Goal: Task Accomplishment & Management: Use online tool/utility

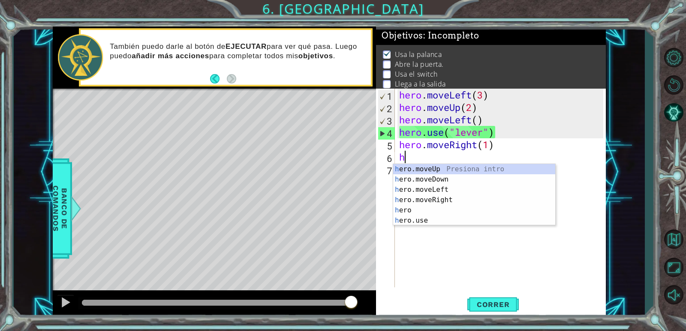
scroll to position [8, 0]
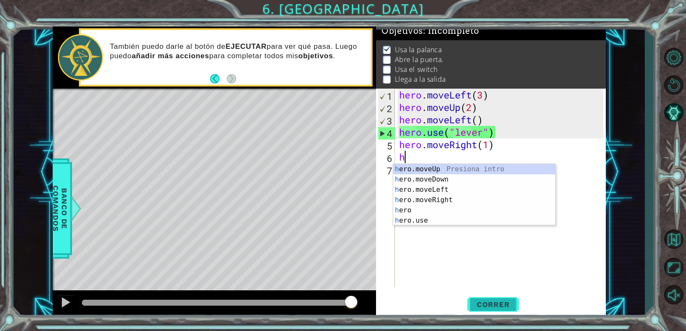
type textarea "h"
click at [495, 303] on span "Correr" at bounding box center [493, 304] width 50 height 9
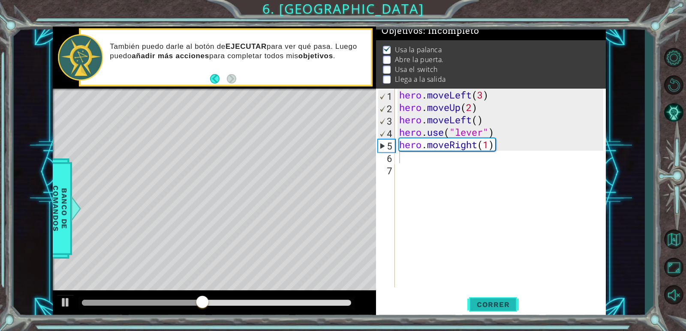
click at [496, 310] on button "Correr" at bounding box center [492, 305] width 51 height 23
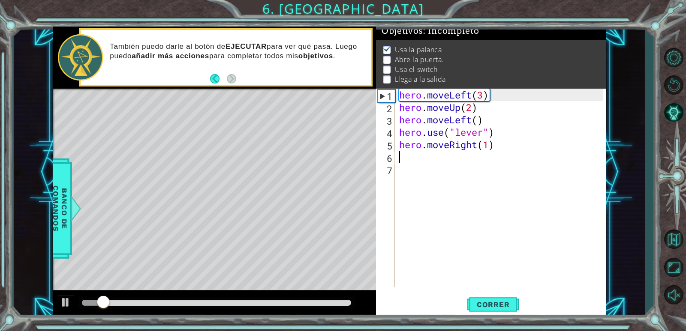
click at [496, 150] on div "hero . moveLeft ( 3 ) hero . moveUp ( 2 ) hero . moveLeft ( ) hero . use ( "lev…" at bounding box center [502, 201] width 210 height 224
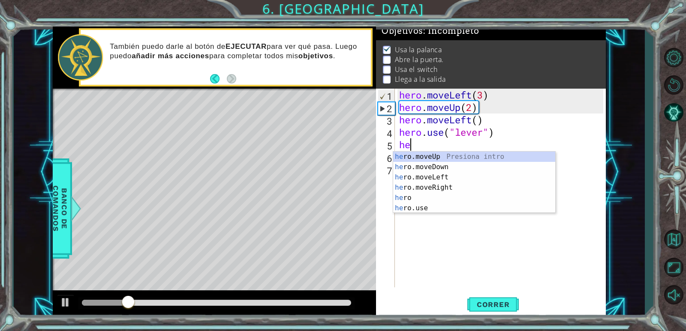
type textarea "h"
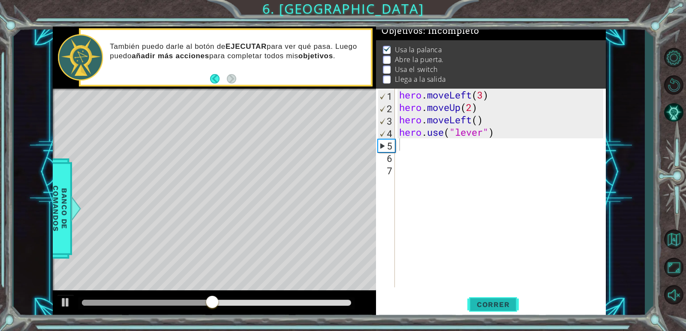
click at [482, 300] on button "Correr" at bounding box center [492, 305] width 51 height 23
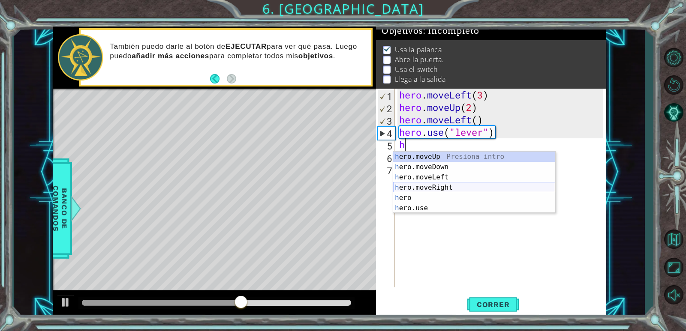
click at [415, 189] on div "h ero.moveUp Presiona intro h ero.moveDown Presiona intro h ero.moveLeft Presio…" at bounding box center [474, 193] width 162 height 82
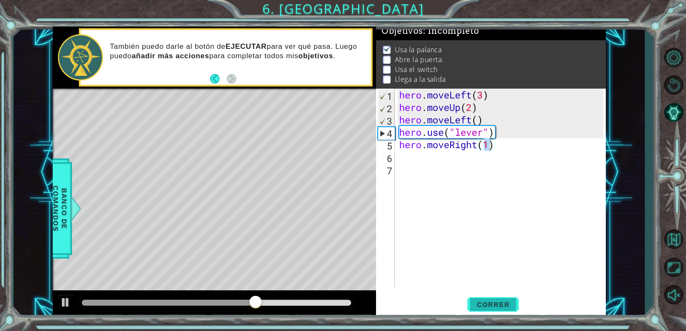
click at [494, 304] on span "Correr" at bounding box center [493, 304] width 50 height 9
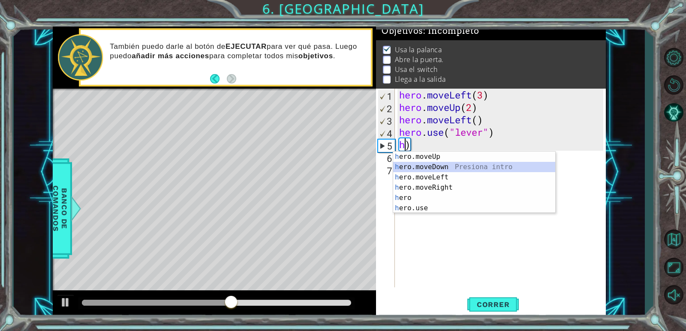
click at [465, 164] on div "h ero.moveUp Presiona intro h ero.moveDown Presiona intro h ero.moveLeft Presio…" at bounding box center [474, 193] width 162 height 82
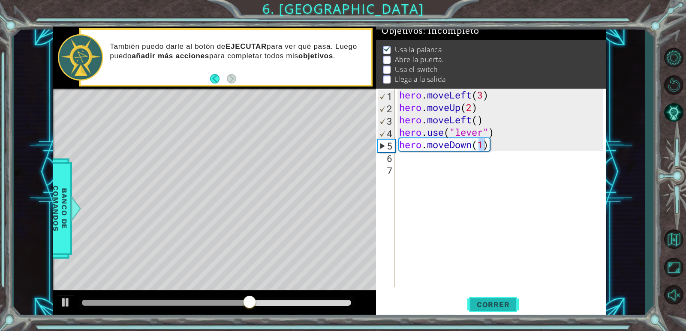
click at [511, 299] on button "Correr" at bounding box center [492, 305] width 51 height 23
type textarea "hero.moveDown(1)"
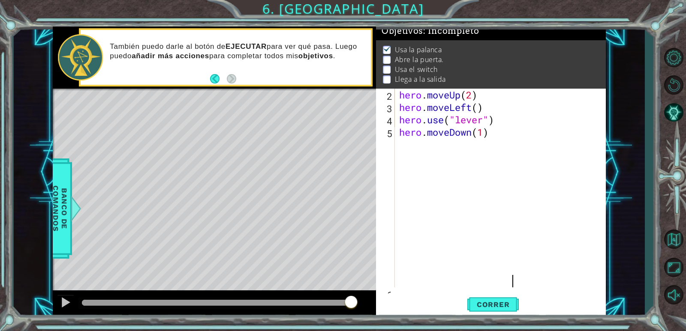
scroll to position [12, 0]
type textarea "hero.moveDown(1)"
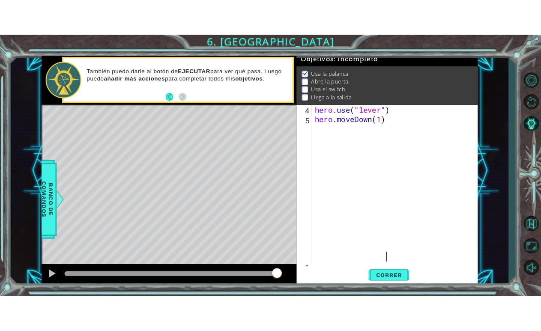
scroll to position [37, 0]
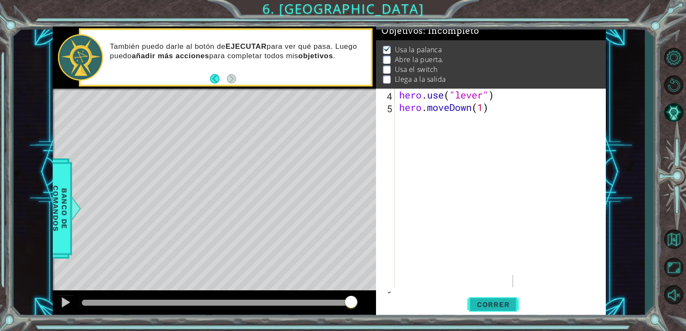
click at [486, 307] on span "Correr" at bounding box center [493, 304] width 50 height 9
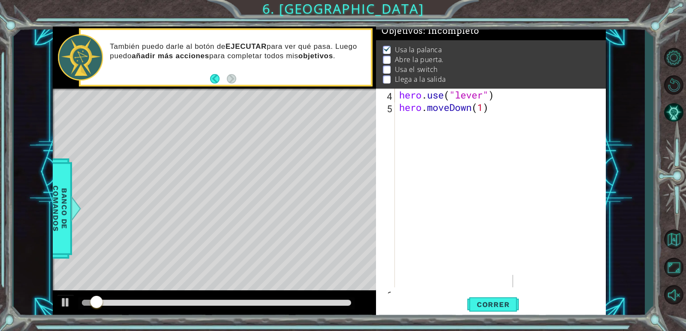
click at [211, 183] on div "Level Map" at bounding box center [251, 215] width 396 height 252
click at [211, 188] on div "Level Map" at bounding box center [251, 215] width 396 height 252
click at [205, 227] on div "Level Map" at bounding box center [251, 215] width 396 height 252
drag, startPoint x: 111, startPoint y: 303, endPoint x: 35, endPoint y: 287, distance: 77.8
click at [39, 288] on div "1 ההההההההההההההההההההההההההההההההההההההההההההההההההההההההההההההההההההההההההההה…" at bounding box center [329, 172] width 631 height 291
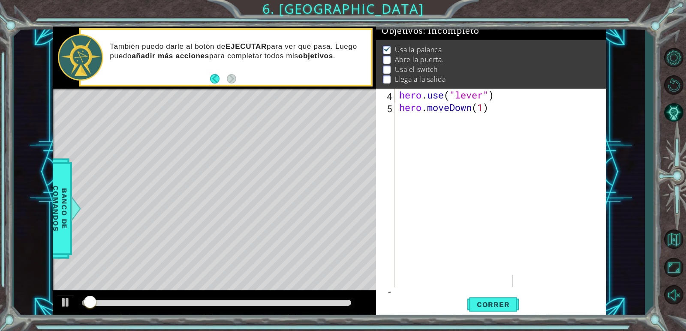
click at [57, 304] on div at bounding box center [214, 304] width 323 height 27
click at [58, 303] on button at bounding box center [65, 304] width 17 height 18
drag, startPoint x: 390, startPoint y: 51, endPoint x: 400, endPoint y: 59, distance: 12.5
click at [387, 55] on li "Abre la puerta." at bounding box center [492, 60] width 218 height 10
drag, startPoint x: 422, startPoint y: 70, endPoint x: 432, endPoint y: 72, distance: 9.6
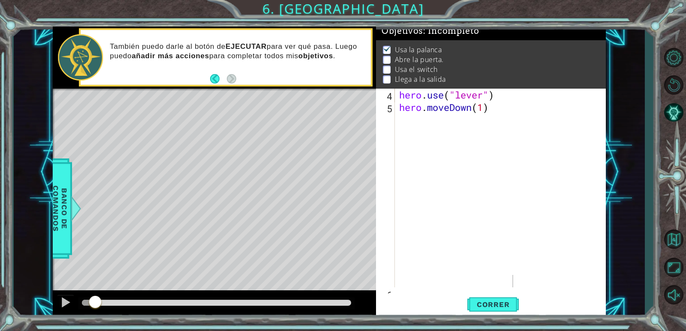
click at [423, 70] on ul "Usa [PERSON_NAME] Abre la puerta. Usa el switch Llega a la salida" at bounding box center [491, 64] width 220 height 39
click at [445, 76] on p "Llega a la salida" at bounding box center [420, 79] width 51 height 9
drag, startPoint x: 449, startPoint y: 76, endPoint x: 452, endPoint y: 72, distance: 4.6
click at [450, 75] on li "Llega a la salida" at bounding box center [492, 80] width 218 height 10
drag, startPoint x: 434, startPoint y: 106, endPoint x: 425, endPoint y: 127, distance: 22.8
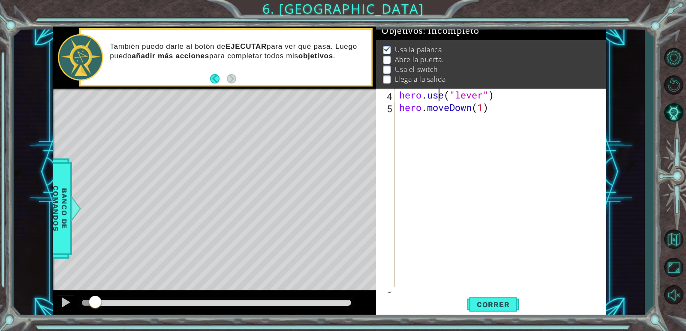
click at [425, 127] on div "hero.use("lever") 4 5 6 hero . use ( "lever" ) hero . moveDown ( 1 ) XXXXXXXXXX…" at bounding box center [489, 188] width 227 height 199
type textarea "hero.moveDown(1)"
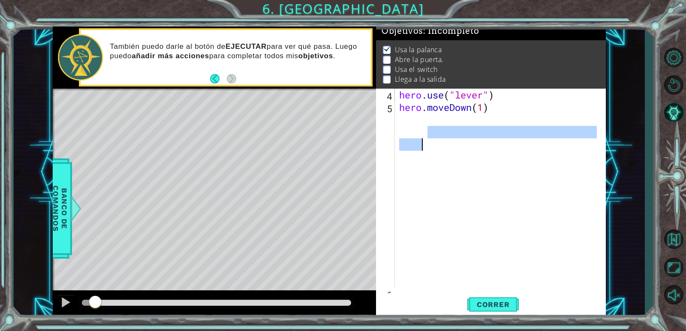
click at [422, 151] on div "hero.moveDown(1) 4 5 6 hero . use ( "lever" ) hero . moveDown ( 1 ) XXXXXXXXXXX…" at bounding box center [489, 188] width 227 height 199
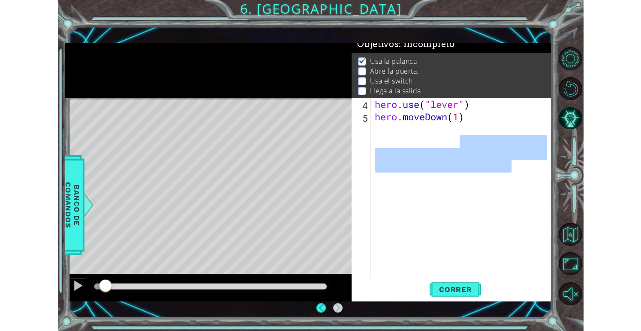
scroll to position [6, 0]
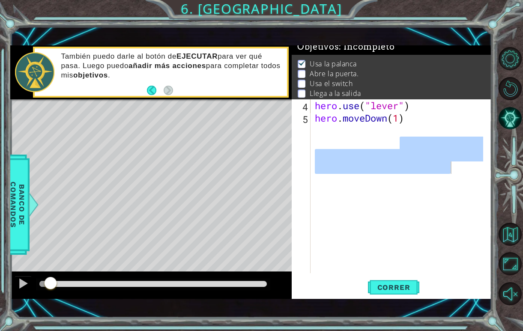
drag, startPoint x: 464, startPoint y: 257, endPoint x: 389, endPoint y: 72, distance: 198.9
click at [389, 72] on li "Abre la puerta." at bounding box center [393, 74] width 190 height 10
drag, startPoint x: 433, startPoint y: 64, endPoint x: 441, endPoint y: 66, distance: 7.9
click at [441, 66] on li "Usa la palanca" at bounding box center [393, 64] width 190 height 10
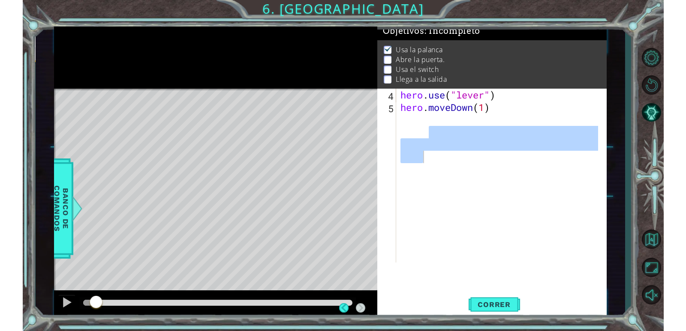
scroll to position [8, 0]
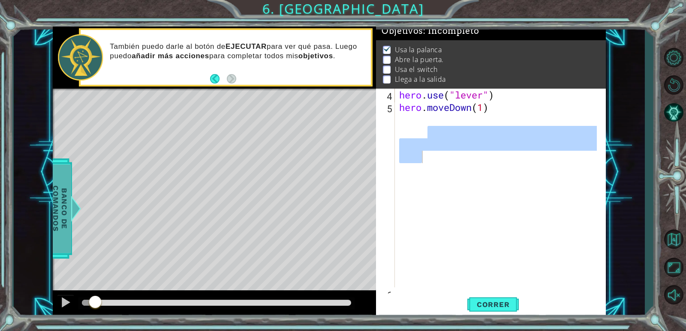
click at [63, 188] on span "Banco de comandos" at bounding box center [60, 208] width 22 height 89
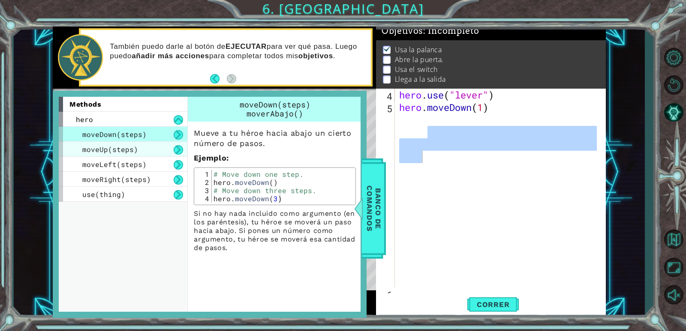
click at [152, 153] on div "moveUp(steps)" at bounding box center [123, 149] width 129 height 15
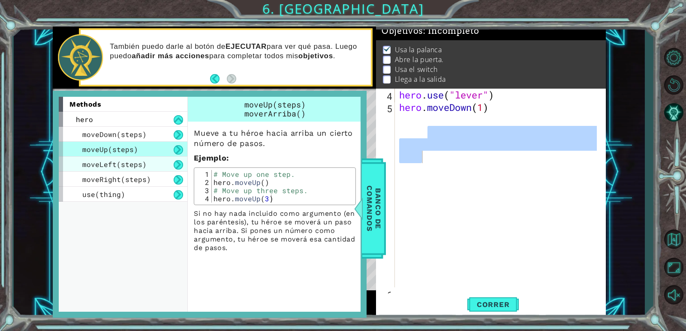
click at [156, 169] on div "moveLeft(steps)" at bounding box center [123, 164] width 129 height 15
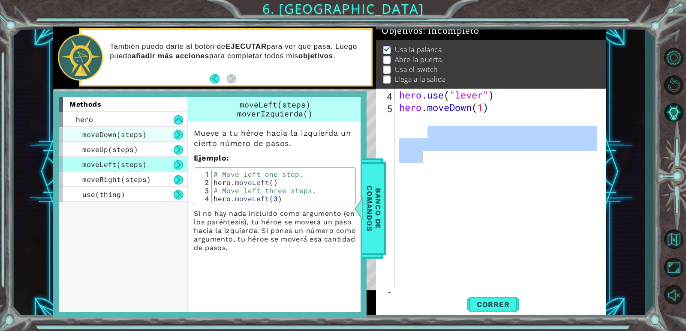
click at [165, 127] on div "moveDown(steps)" at bounding box center [123, 134] width 129 height 15
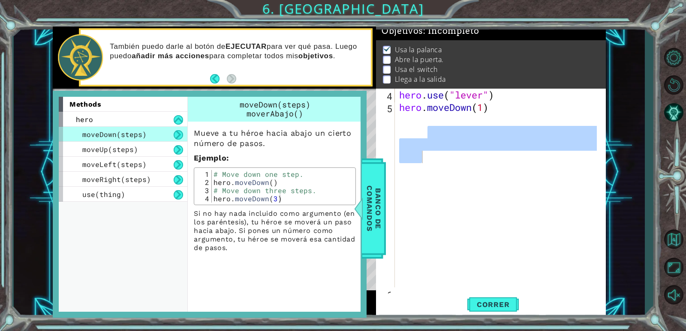
click at [219, 78] on button "Back" at bounding box center [218, 78] width 17 height 9
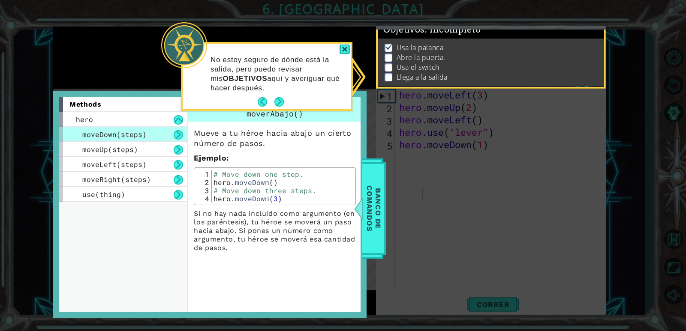
drag, startPoint x: 392, startPoint y: 204, endPoint x: 388, endPoint y: 191, distance: 14.0
click at [393, 204] on icon at bounding box center [343, 165] width 686 height 331
click at [346, 48] on div at bounding box center [344, 50] width 10 height 10
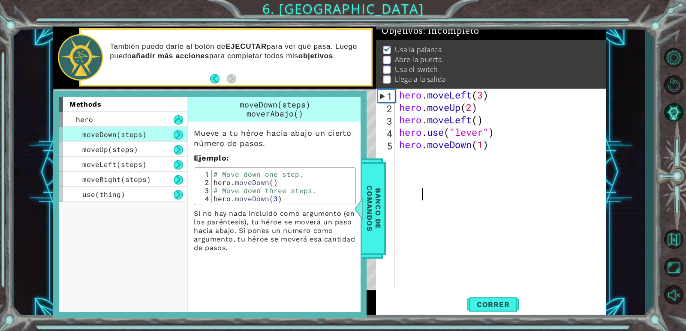
scroll to position [50, 0]
click at [387, 191] on div "5" at bounding box center [386, 233] width 17 height 186
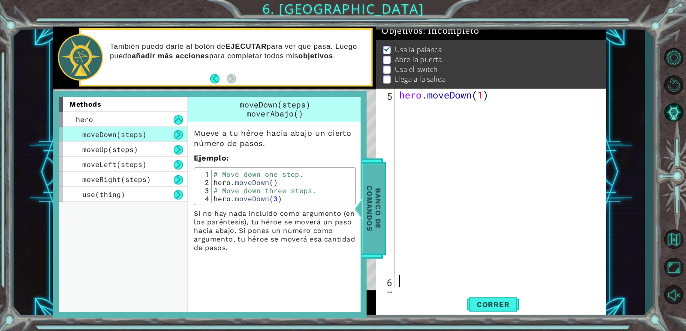
click at [371, 196] on span "Banco de comandos" at bounding box center [374, 208] width 22 height 89
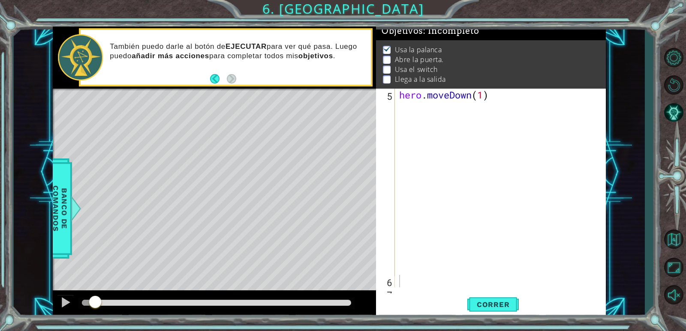
click at [211, 176] on div "Level Map" at bounding box center [251, 215] width 396 height 252
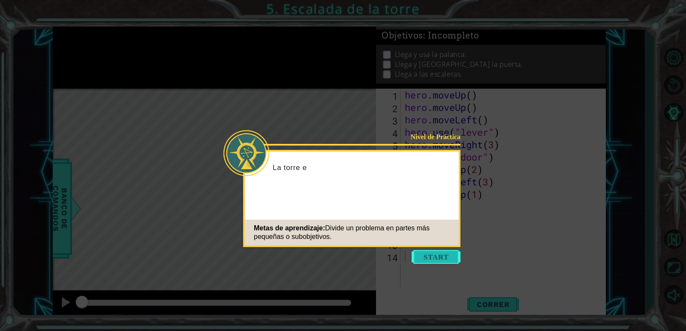
click at [441, 256] on button "Start" at bounding box center [435, 257] width 49 height 14
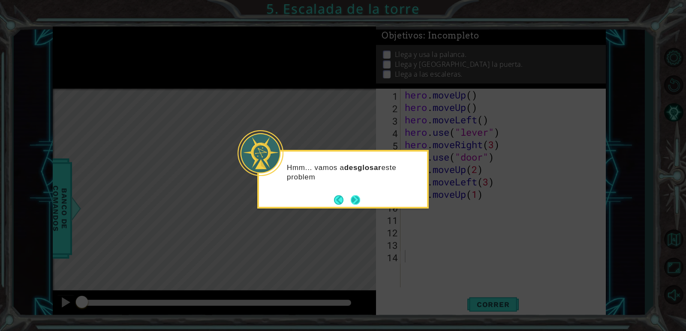
click at [357, 201] on button "Next" at bounding box center [355, 200] width 10 height 10
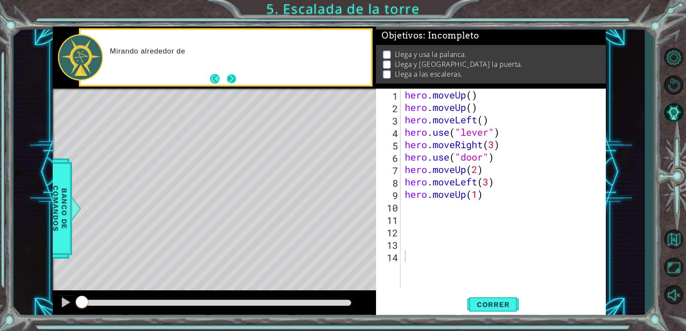
click at [233, 84] on button "Next" at bounding box center [232, 79] width 10 height 10
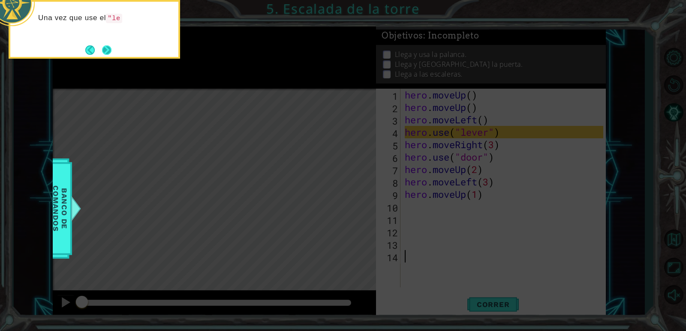
click at [109, 55] on button "Next" at bounding box center [106, 49] width 9 height 9
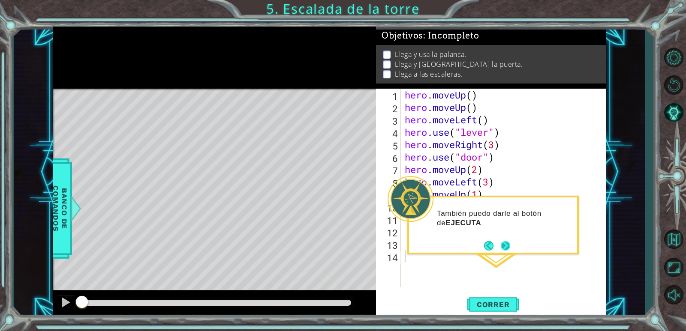
click at [507, 248] on button "Next" at bounding box center [505, 246] width 10 height 10
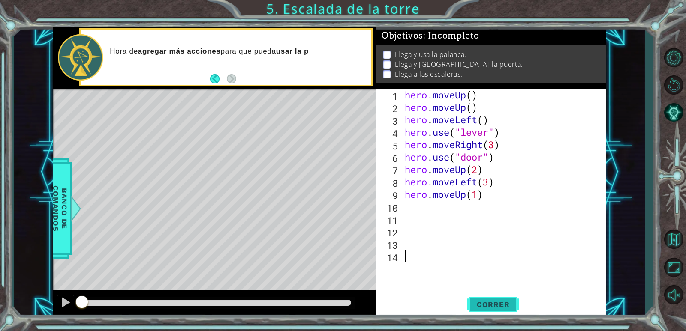
click at [498, 301] on span "Correr" at bounding box center [493, 304] width 50 height 9
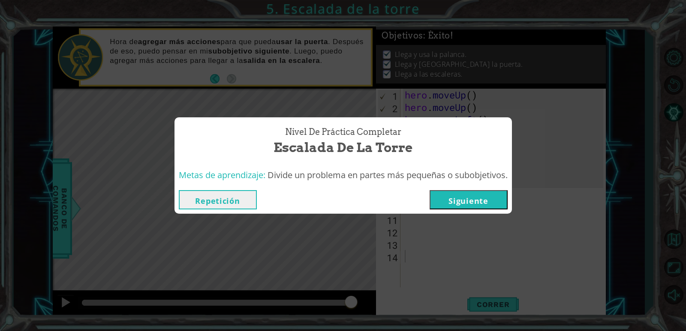
click at [508, 188] on div "Repetición [GEOGRAPHIC_DATA]" at bounding box center [342, 200] width 337 height 28
click at [504, 199] on button "Siguiente" at bounding box center [468, 199] width 78 height 19
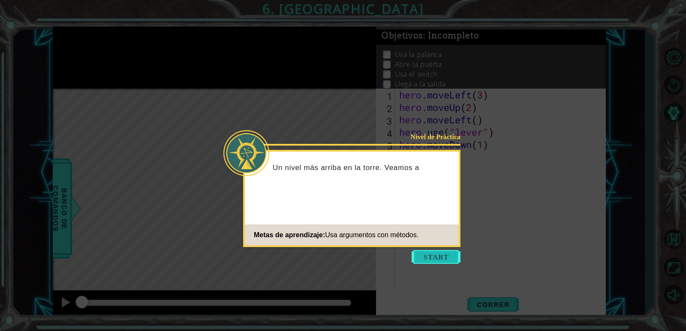
click at [441, 259] on button "Start" at bounding box center [435, 257] width 49 height 14
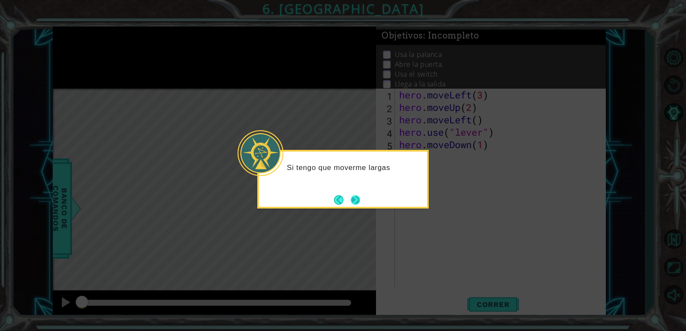
click at [354, 196] on button "Next" at bounding box center [355, 200] width 11 height 11
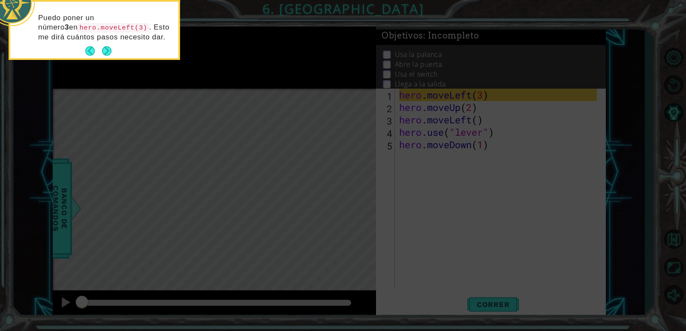
click at [108, 47] on button "Next" at bounding box center [106, 51] width 12 height 12
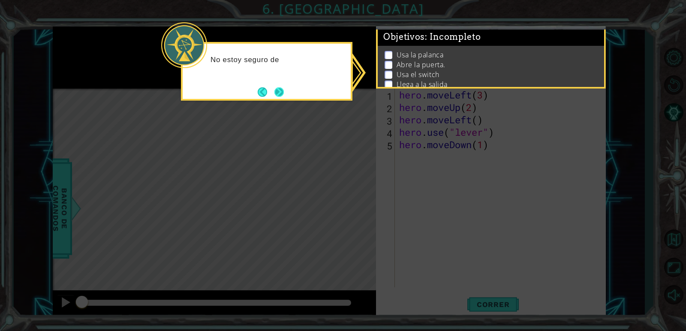
click at [283, 93] on button "Next" at bounding box center [279, 92] width 10 height 10
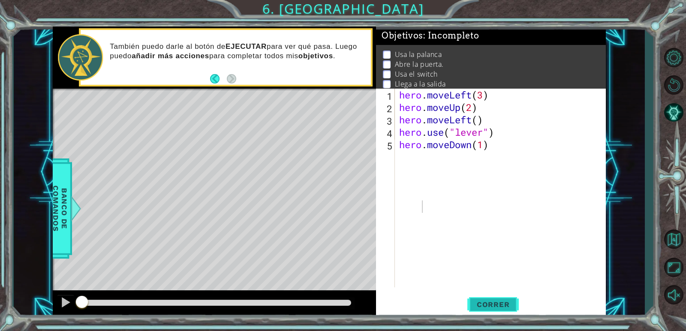
click at [504, 312] on button "Correr" at bounding box center [492, 305] width 51 height 23
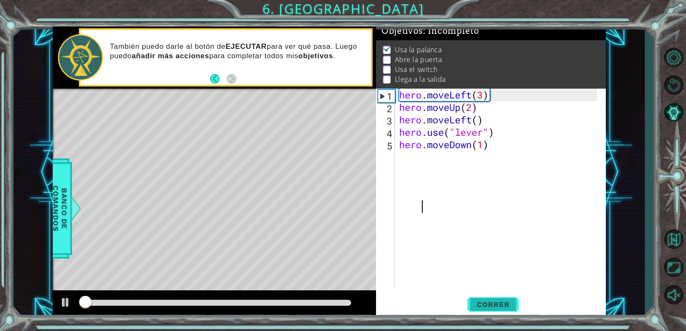
scroll to position [8, 0]
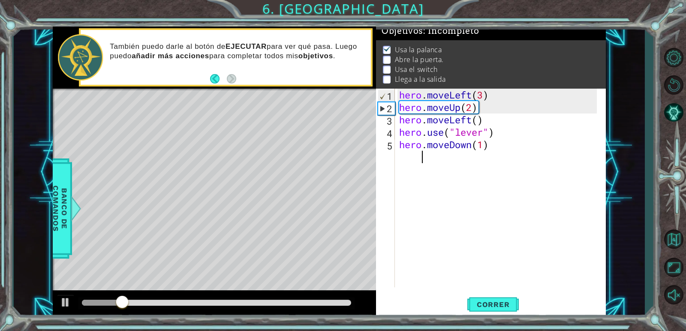
click at [397, 152] on div "hero . moveLeft ( 3 ) hero . moveUp ( 2 ) hero . moveLeft ( ) hero . use ( "lev…" at bounding box center [499, 288] width 204 height 398
click at [399, 156] on div "hero . moveLeft ( 3 ) hero . moveUp ( 2 ) hero . moveLeft ( ) hero . use ( "lev…" at bounding box center [499, 288] width 204 height 398
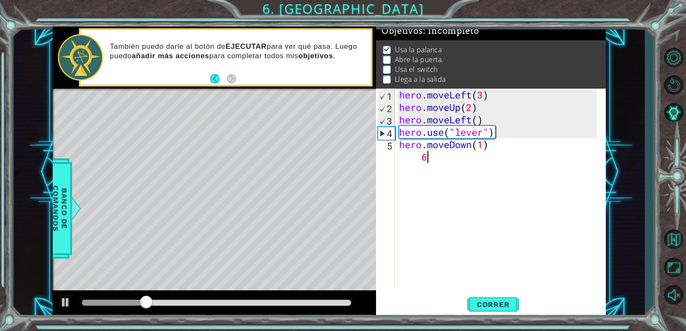
scroll to position [0, 9]
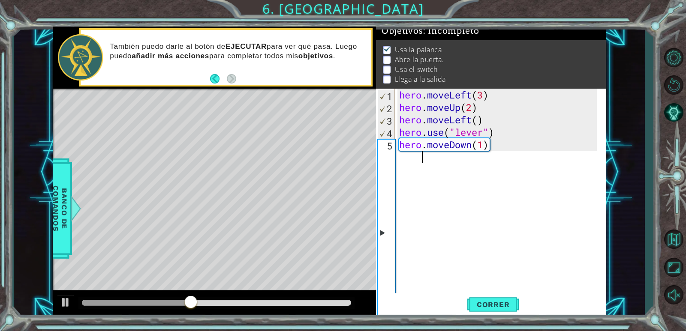
type textarea "hero.moveDown(1) h"
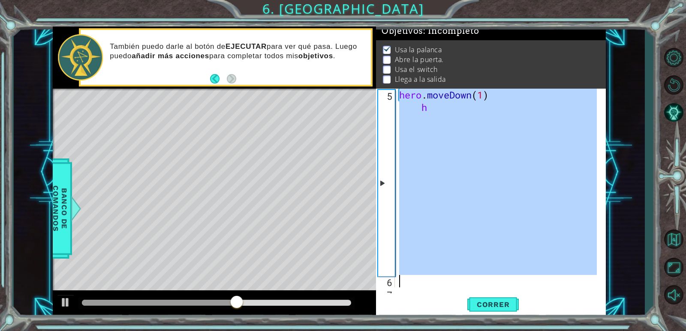
scroll to position [50, 0]
click at [390, 161] on div "5" at bounding box center [386, 183] width 17 height 186
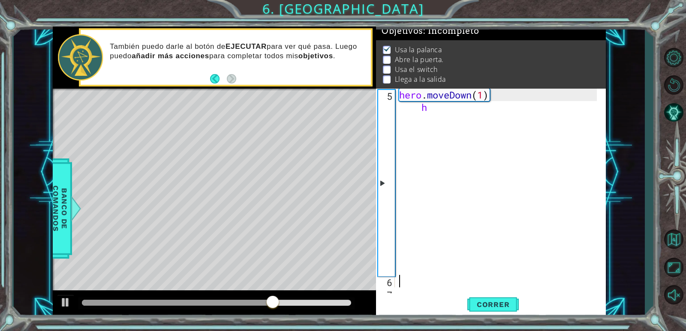
scroll to position [0, 0]
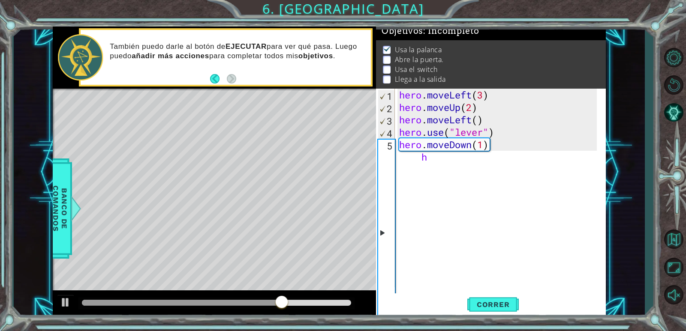
click at [447, 162] on div "hero . moveLeft ( 3 ) hero . moveUp ( 2 ) hero . moveLeft ( ) hero . use ( "lev…" at bounding box center [499, 288] width 204 height 398
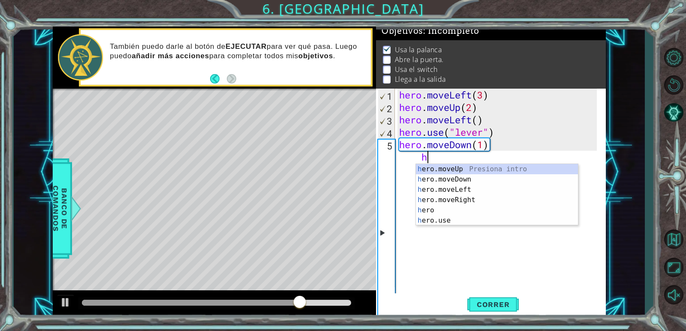
type textarea "hero.moveDown(1)"
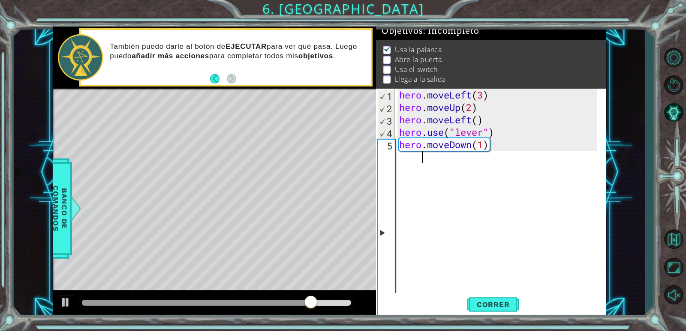
click at [616, 184] on div "1 ההההההההההההההההההההההההההההההההההההההההההההההההההההההההההההההההההההההההההההה…" at bounding box center [329, 172] width 631 height 291
click at [382, 231] on div "5" at bounding box center [386, 233] width 17 height 186
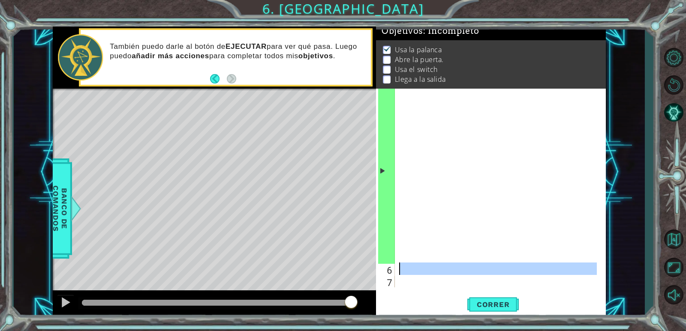
drag, startPoint x: 387, startPoint y: 280, endPoint x: 388, endPoint y: 266, distance: 13.8
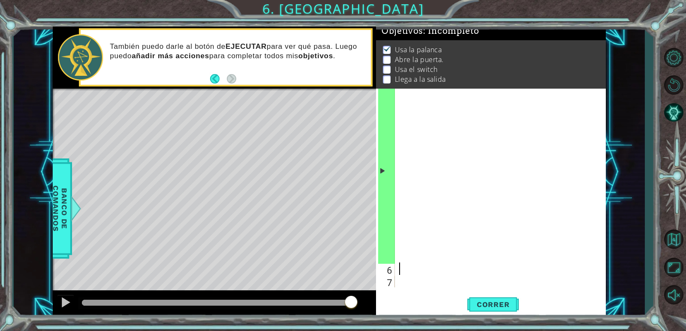
click at [400, 280] on div "hero . moveDown ( 1 )" at bounding box center [499, 275] width 204 height 398
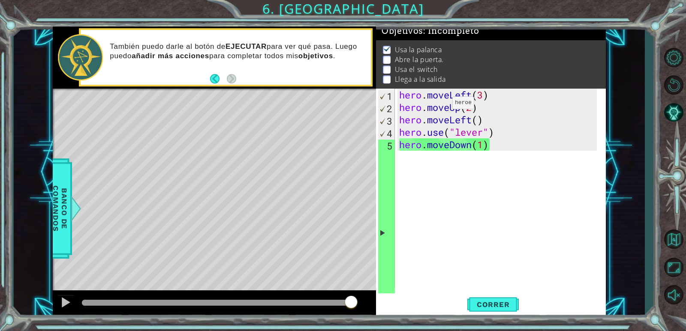
click at [439, 105] on div "hero . moveLeft ( 3 ) hero . moveUp ( 2 ) hero . moveLeft ( ) hero . use ( "lev…" at bounding box center [499, 288] width 204 height 398
click at [510, 308] on span "Correr" at bounding box center [493, 304] width 50 height 9
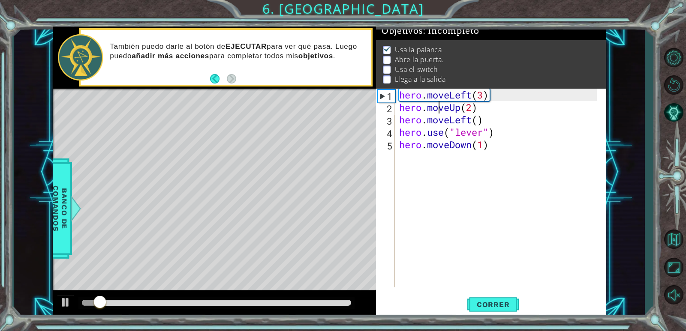
click at [400, 156] on div "hero . moveLeft ( 3 ) hero . moveUp ( 2 ) hero . moveLeft ( ) hero . use ( "lev…" at bounding box center [499, 288] width 204 height 398
type textarea "hero.moveDown(1)"
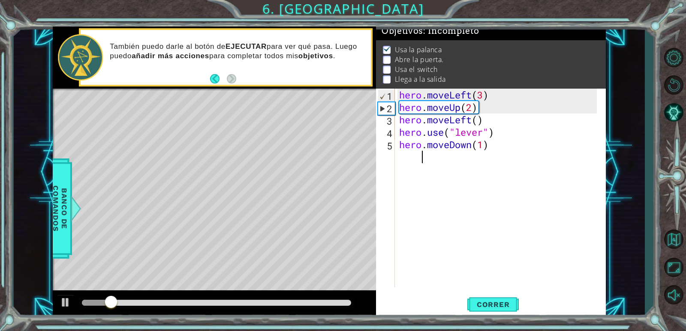
scroll to position [50, 0]
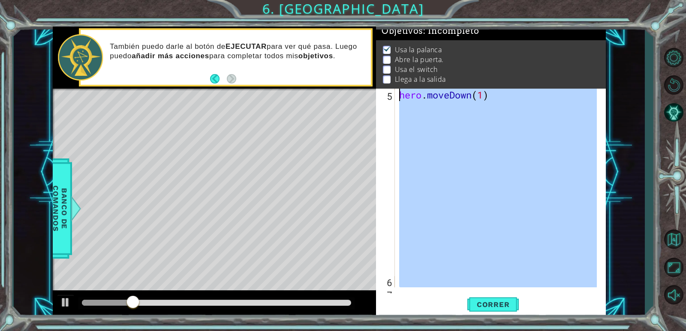
click at [390, 279] on div "6" at bounding box center [386, 282] width 17 height 12
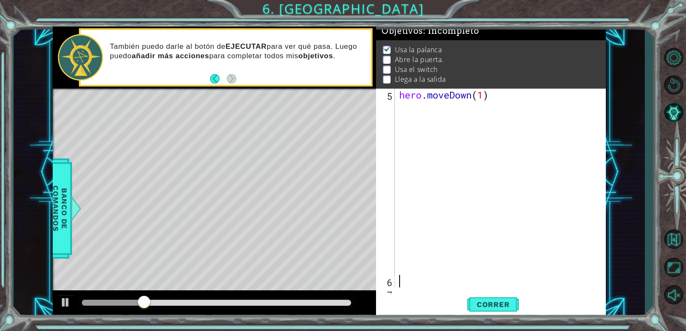
drag, startPoint x: 388, startPoint y: 283, endPoint x: 420, endPoint y: 282, distance: 32.2
click at [420, 282] on div "5 6 7 hero . moveDown ( 1 ) XXXXXXXXXXXXXXXXXXXXXXXXXXXXXXXXXXXXXXXXXXXXXXXXXXX…" at bounding box center [489, 188] width 227 height 199
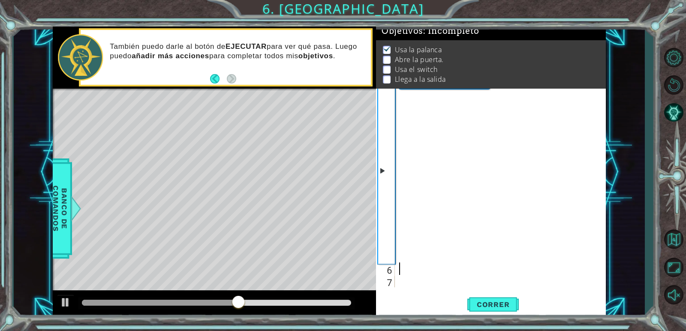
scroll to position [0, 0]
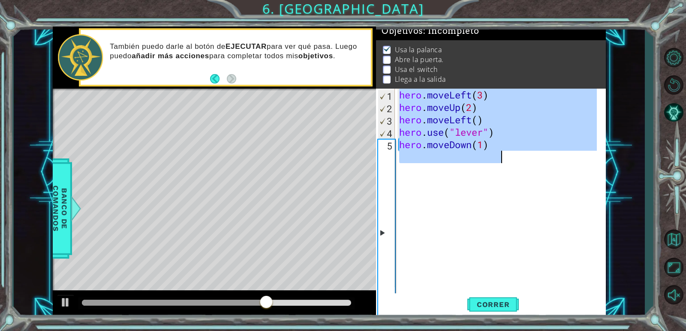
drag, startPoint x: 399, startPoint y: 95, endPoint x: 500, endPoint y: 153, distance: 116.5
click at [500, 153] on div "hero . moveLeft ( 3 ) hero . moveUp ( 2 ) hero . moveLeft ( ) hero . use ( "lev…" at bounding box center [499, 288] width 204 height 398
type textarea "hero.use("lever") hero.moveDown(1)"
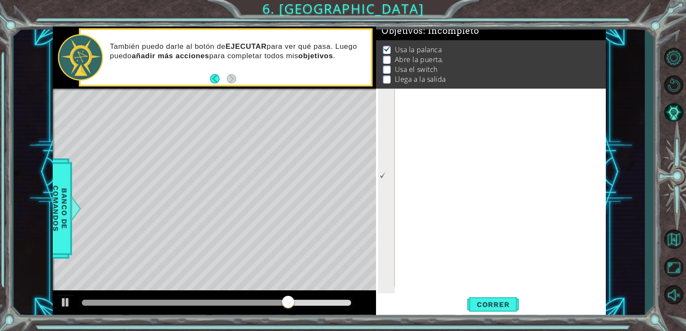
scroll to position [99, 0]
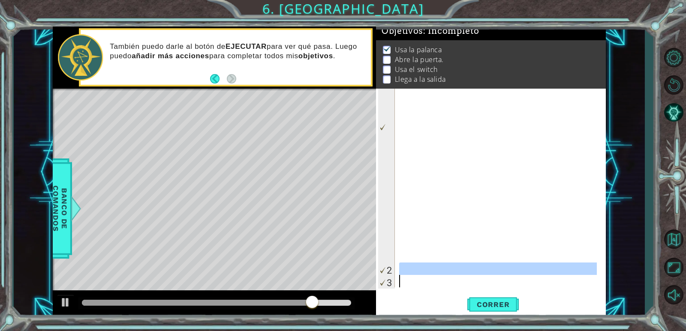
drag, startPoint x: 381, startPoint y: 272, endPoint x: 384, endPoint y: 291, distance: 19.2
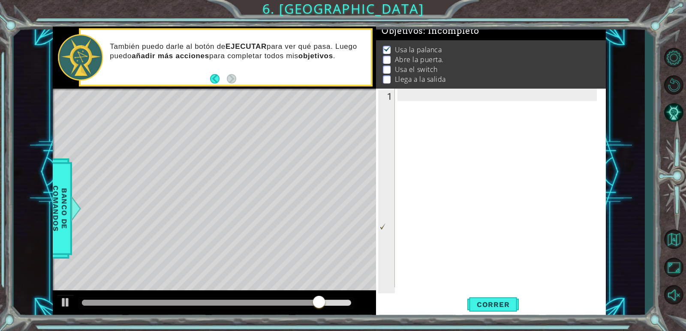
scroll to position [0, 0]
click at [501, 310] on button "Correr" at bounding box center [492, 305] width 51 height 23
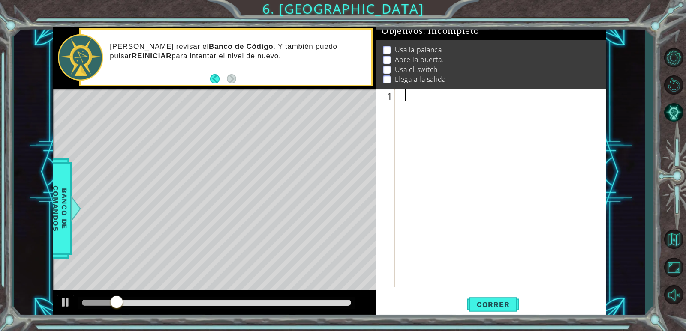
type textarea "h"
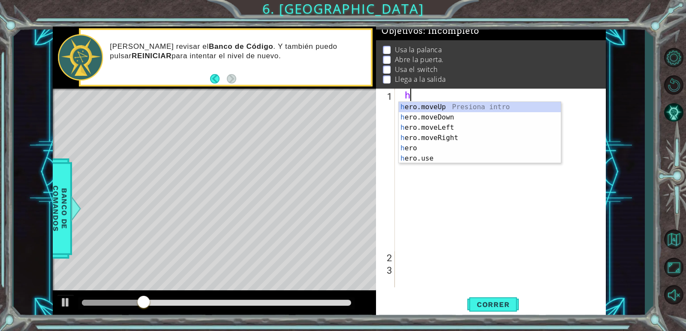
scroll to position [0, 0]
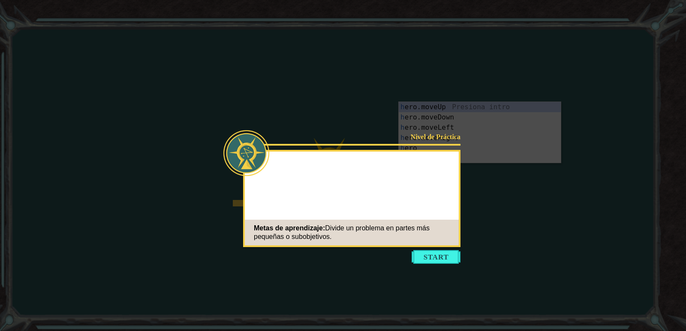
click at [458, 61] on icon at bounding box center [343, 165] width 686 height 331
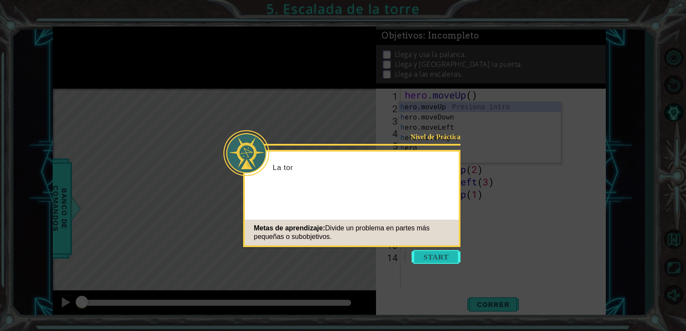
click at [433, 259] on button "Start" at bounding box center [435, 257] width 49 height 14
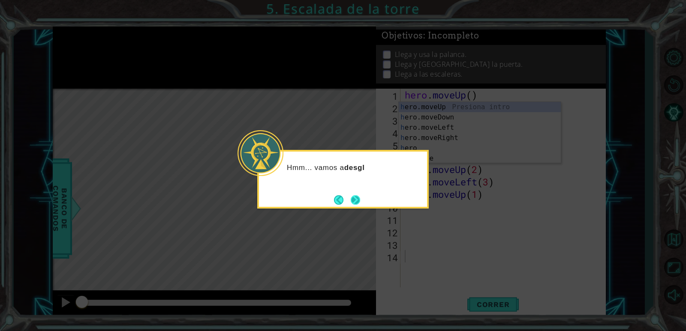
click at [352, 198] on button "Next" at bounding box center [355, 200] width 14 height 14
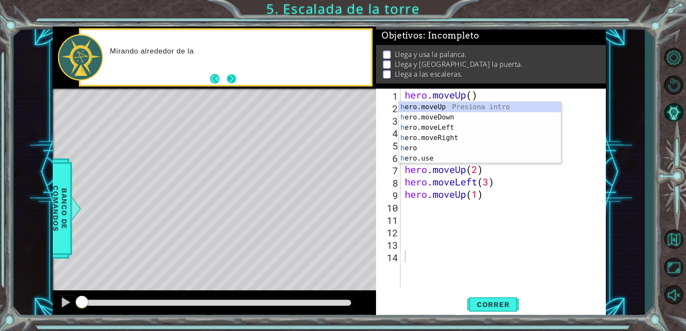
click at [236, 81] on button "Next" at bounding box center [231, 79] width 10 height 10
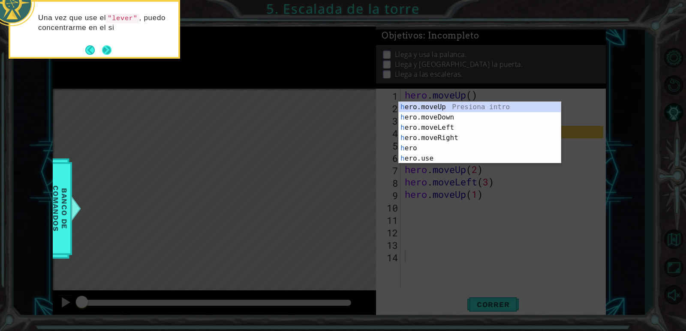
click at [106, 46] on button "Next" at bounding box center [106, 49] width 15 height 15
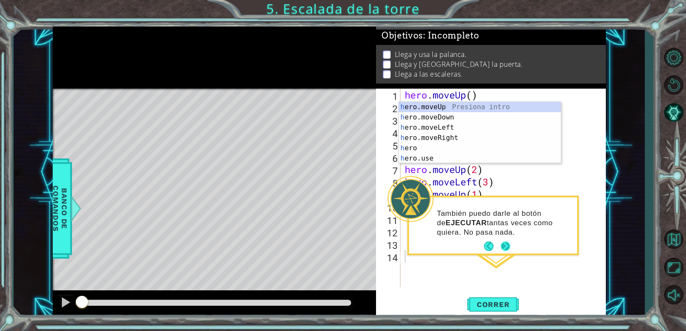
click at [507, 247] on button "Next" at bounding box center [505, 246] width 15 height 15
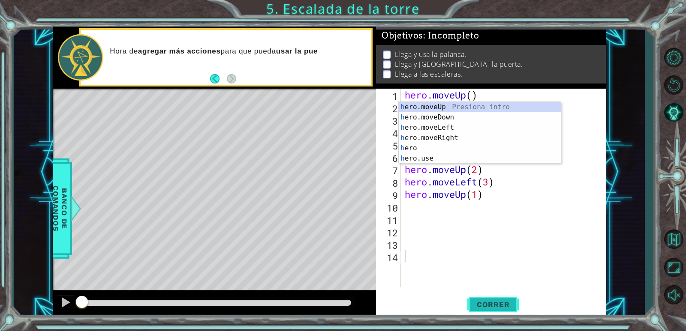
click at [500, 305] on span "Correr" at bounding box center [493, 304] width 50 height 9
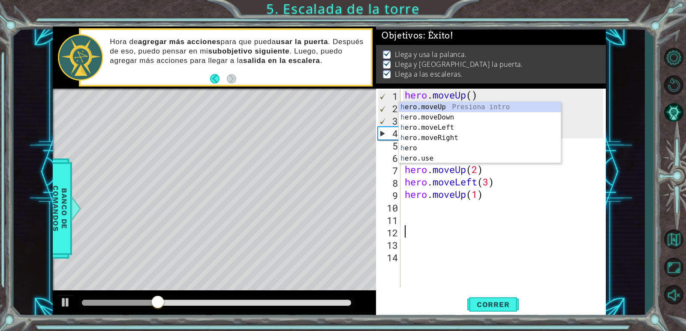
click at [597, 229] on div "hero . moveUp ( ) hero . moveUp ( ) hero . moveLeft ( ) hero . use ( "lever" ) …" at bounding box center [505, 201] width 204 height 224
click at [494, 105] on div "h ero.moveUp Presiona intro h ero.moveDown Presiona intro h ero.moveLeft Presio…" at bounding box center [480, 143] width 162 height 82
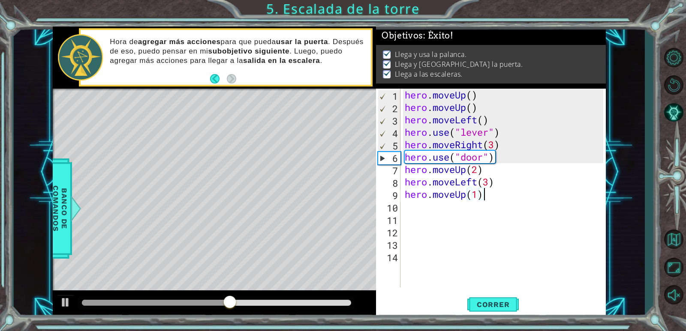
click at [499, 195] on div "hero . moveUp ( ) hero . moveUp ( ) hero . moveLeft ( ) hero . use ( "lever" ) …" at bounding box center [505, 201] width 204 height 224
type textarea "hero.moveUp(1)"
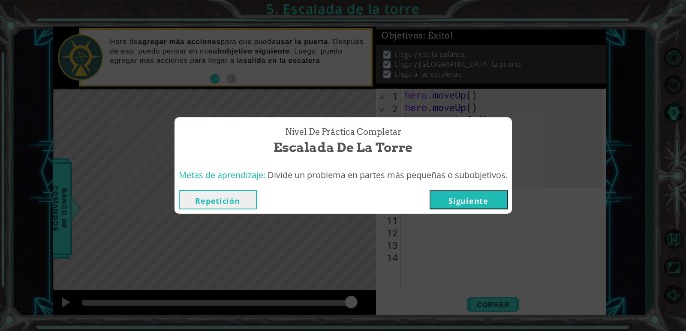
click at [491, 207] on button "Siguiente" at bounding box center [468, 199] width 78 height 19
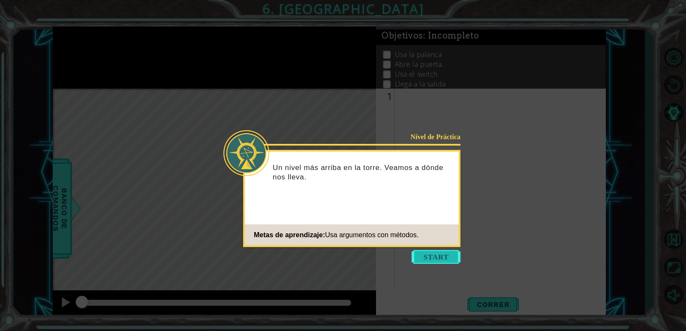
click at [447, 258] on button "Start" at bounding box center [435, 257] width 49 height 14
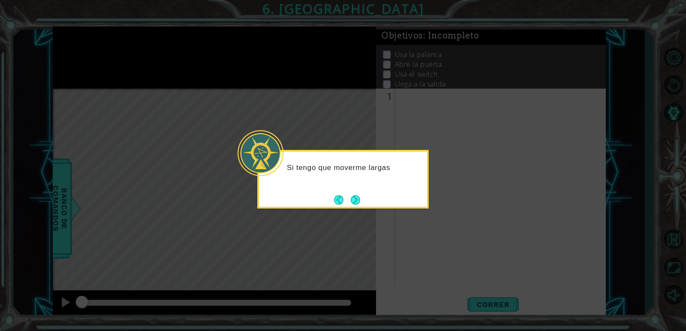
click at [357, 200] on button "Next" at bounding box center [355, 200] width 11 height 11
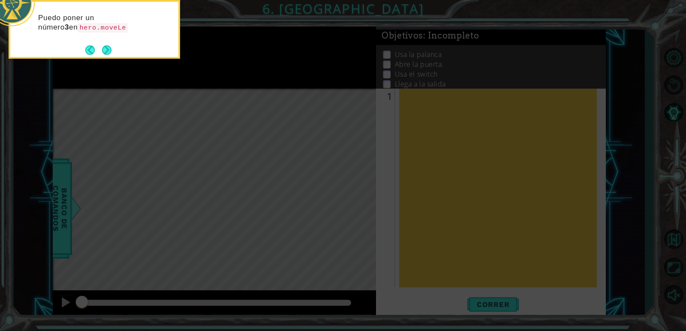
click at [107, 49] on button "Next" at bounding box center [107, 50] width 10 height 10
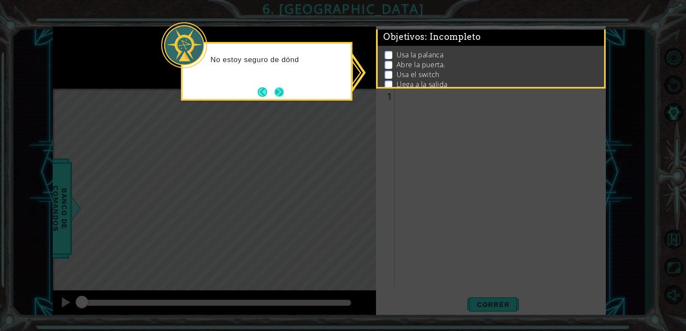
click at [283, 92] on button "Next" at bounding box center [279, 92] width 12 height 12
